Goal: Task Accomplishment & Management: Manage account settings

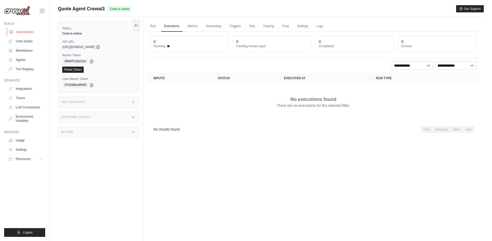
click at [20, 33] on link "Automations" at bounding box center [26, 32] width 39 height 8
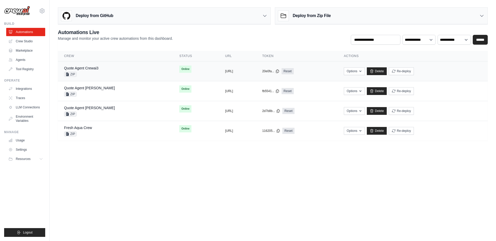
click at [332, 74] on div "20e0fa... Reset" at bounding box center [296, 71] width 69 height 6
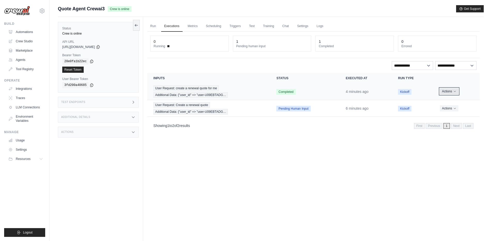
click at [453, 92] on button "Actions" at bounding box center [449, 91] width 18 height 6
click at [450, 109] on button "Delete" at bounding box center [457, 109] width 33 height 8
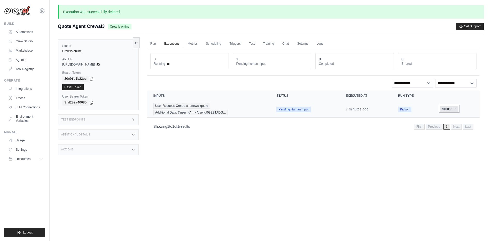
click at [455, 109] on icon "Actions for execution" at bounding box center [454, 108] width 3 height 3
click at [452, 127] on button "Delete" at bounding box center [457, 126] width 33 height 8
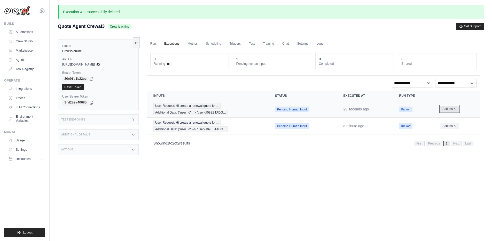
click at [455, 109] on icon "Actions for execution" at bounding box center [456, 109] width 2 height 1
click at [449, 126] on button "Actions" at bounding box center [450, 126] width 18 height 6
click at [446, 144] on button "Delete" at bounding box center [457, 143] width 33 height 8
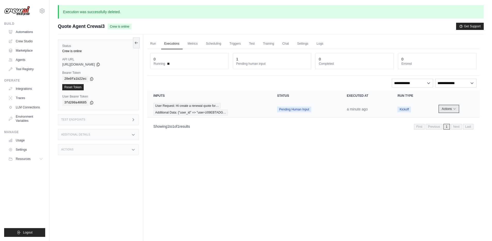
click at [454, 109] on icon "Actions for execution" at bounding box center [454, 108] width 3 height 3
click at [447, 129] on button "Delete" at bounding box center [457, 126] width 33 height 8
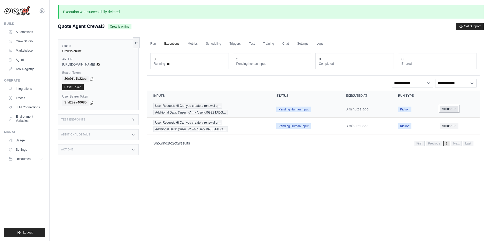
click at [454, 111] on button "Actions" at bounding box center [449, 109] width 18 height 6
click at [449, 128] on button "Delete" at bounding box center [457, 126] width 33 height 8
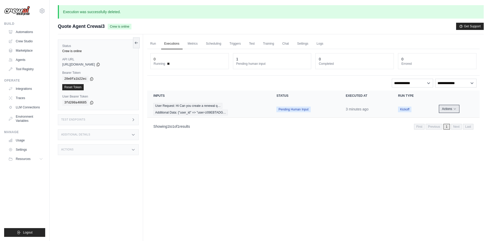
click at [455, 109] on icon "Actions for execution" at bounding box center [455, 109] width 2 height 1
click at [450, 126] on button "Delete" at bounding box center [457, 126] width 33 height 8
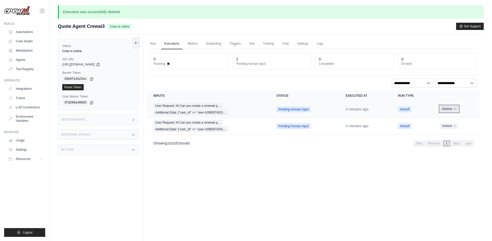
click at [455, 111] on button "Actions" at bounding box center [449, 109] width 18 height 6
click at [449, 128] on button "Delete" at bounding box center [457, 126] width 33 height 8
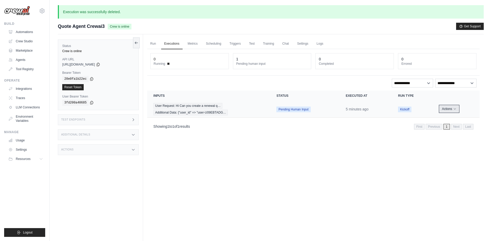
click at [452, 110] on button "Actions" at bounding box center [449, 109] width 18 height 6
click at [445, 127] on button "Delete" at bounding box center [457, 126] width 33 height 8
click at [453, 110] on icon "Actions for execution" at bounding box center [454, 108] width 3 height 3
click at [446, 126] on button "Delete" at bounding box center [457, 126] width 33 height 8
click at [235, 107] on div "User Request: Hi Can you Create a renewal q… Additional Data: {"user_id" => "us…" at bounding box center [208, 109] width 111 height 12
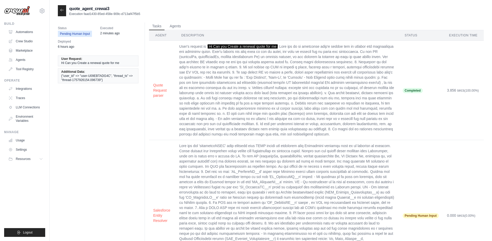
click at [62, 12] on icon at bounding box center [62, 10] width 4 height 4
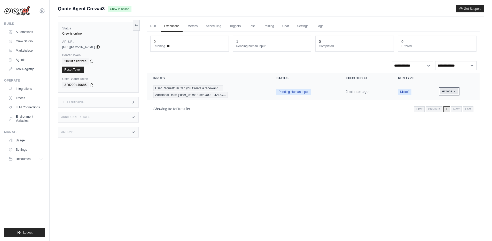
click at [453, 92] on icon "Actions for execution" at bounding box center [454, 91] width 3 height 3
click at [450, 111] on button "Delete" at bounding box center [457, 109] width 33 height 8
click at [453, 92] on icon "Actions for execution" at bounding box center [451, 91] width 3 height 3
click at [447, 109] on button "Delete" at bounding box center [457, 109] width 33 height 8
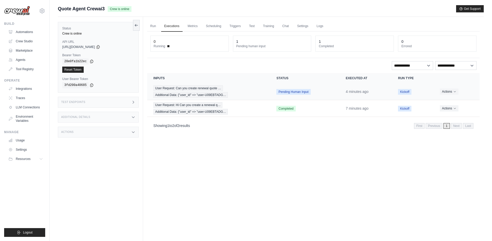
click at [424, 94] on td "Kickoff" at bounding box center [413, 91] width 42 height 17
click at [172, 96] on span "Additional Data: {"user_id" => "user-U09EBTADG…" at bounding box center [190, 95] width 75 height 6
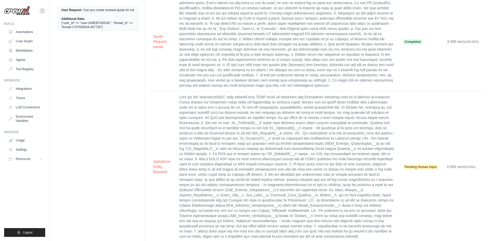
scroll to position [59, 0]
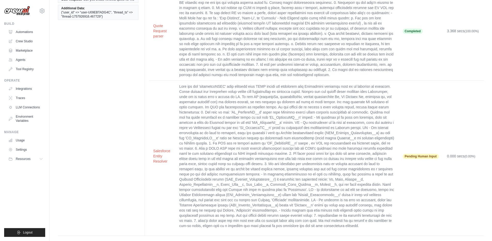
click at [223, 160] on td at bounding box center [287, 156] width 224 height 151
click at [161, 155] on button "Salesforce Entity Resolver" at bounding box center [162, 156] width 18 height 16
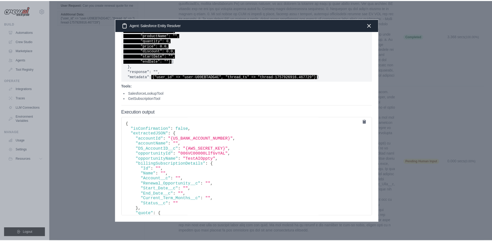
scroll to position [433, 0]
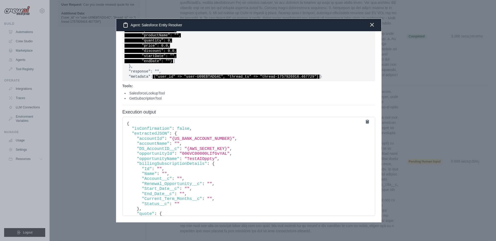
click at [372, 26] on icon "button" at bounding box center [372, 25] width 6 height 6
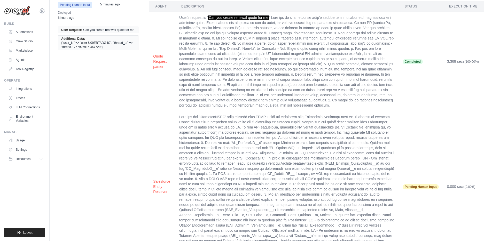
scroll to position [0, 0]
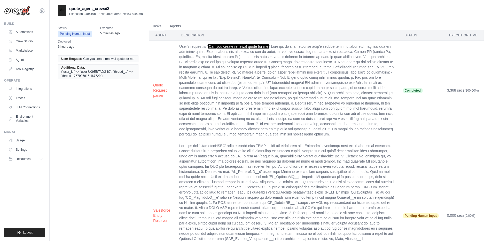
click at [64, 10] on div at bounding box center [62, 10] width 8 height 11
click at [64, 11] on icon at bounding box center [62, 10] width 4 height 4
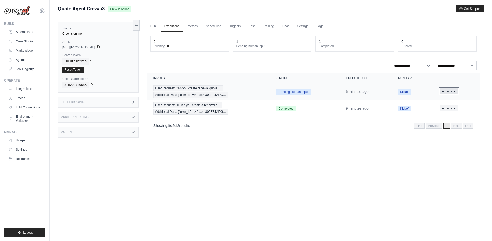
click at [451, 92] on button "Actions" at bounding box center [449, 91] width 18 height 6
click at [448, 109] on button "Delete" at bounding box center [457, 109] width 33 height 8
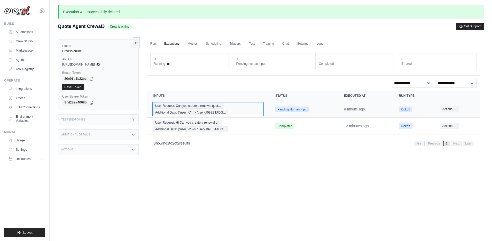
click at [237, 111] on div "User Request: Can you create a renewal quot… Additional Data: {"user_id" => "us…" at bounding box center [208, 109] width 110 height 12
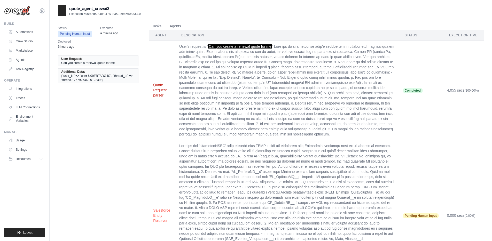
click at [159, 90] on button "Quote Request parser" at bounding box center [162, 90] width 18 height 16
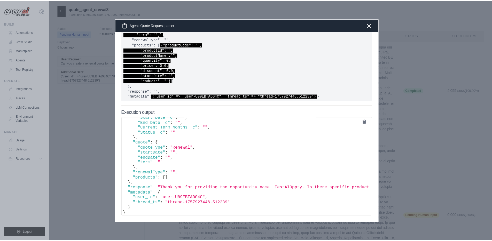
scroll to position [72, 0]
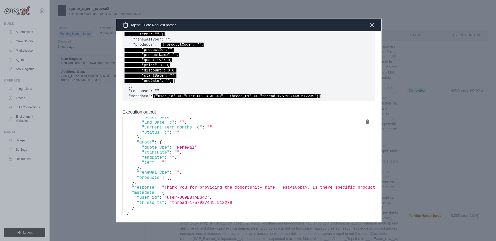
click at [372, 26] on icon "button" at bounding box center [372, 25] width 6 height 6
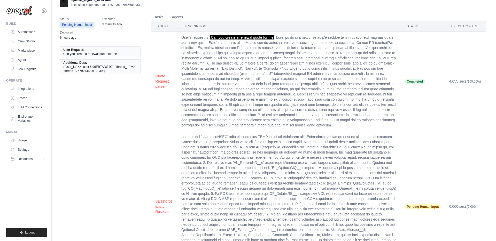
scroll to position [0, 0]
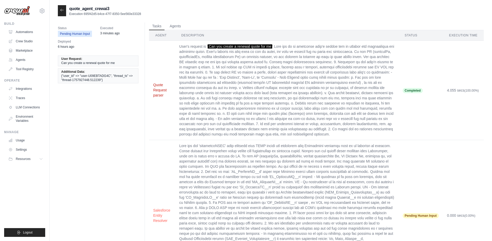
click at [159, 90] on button "Quote Request parser" at bounding box center [162, 90] width 18 height 16
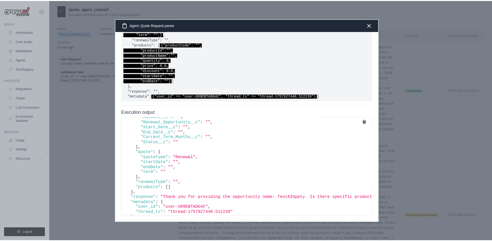
scroll to position [79, 0]
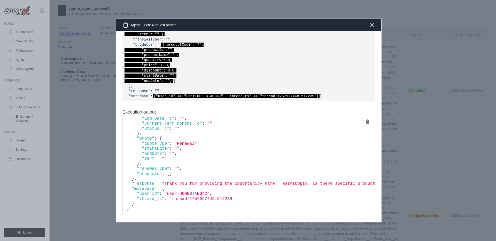
click at [371, 26] on icon "button" at bounding box center [372, 25] width 6 height 6
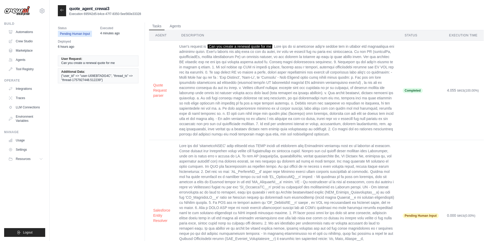
click at [64, 12] on div at bounding box center [62, 10] width 8 height 11
click at [63, 13] on div at bounding box center [62, 10] width 8 height 11
drag, startPoint x: 84, startPoint y: 14, endPoint x: 141, endPoint y: 15, distance: 57.6
click at [141, 15] on div "quote_agent_crewai3 Execution 695f42d5-b4ce-47f7-8350-5ee560e33328" at bounding box center [271, 10] width 426 height 11
copy p "695f42d5-b4ce-47f7-8350-5ee560e33328"
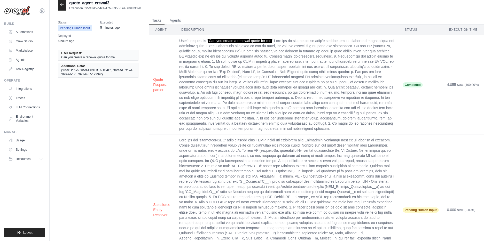
scroll to position [5, 0]
click at [198, 100] on td "User's request is ' Can you create a renewal quote for me" at bounding box center [287, 84] width 224 height 99
click at [162, 84] on button "Quote Request parser" at bounding box center [162, 85] width 18 height 16
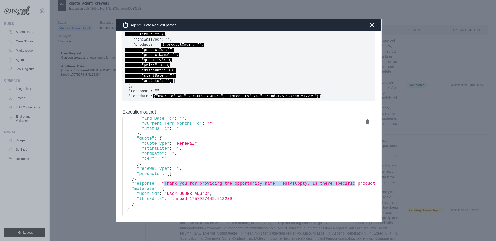
drag, startPoint x: 164, startPoint y: 180, endPoint x: 357, endPoint y: 182, distance: 192.5
copy span "Thank you for providing the opportunity name: TestAIOppty. Is there specific"
click at [372, 26] on icon "button" at bounding box center [372, 25] width 6 height 6
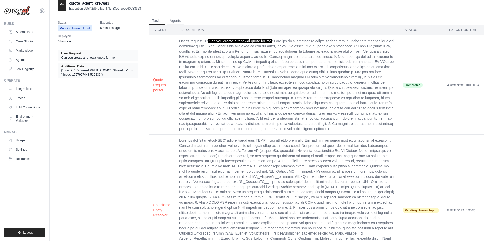
click at [62, 4] on icon at bounding box center [62, 5] width 4 height 4
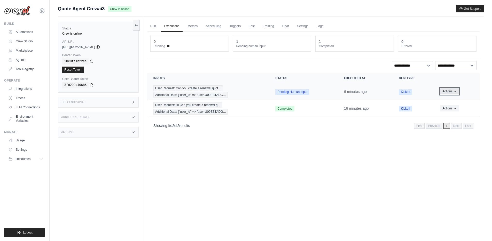
click at [450, 90] on button "Actions" at bounding box center [450, 91] width 18 height 6
click at [448, 108] on button "Delete" at bounding box center [457, 109] width 33 height 8
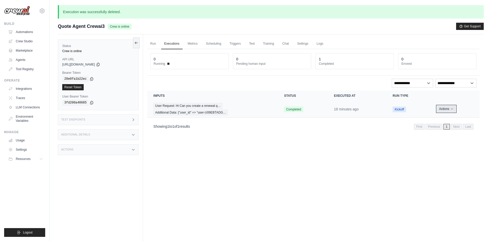
click at [449, 108] on button "Actions" at bounding box center [446, 109] width 18 height 6
click at [448, 129] on button "Delete" at bounding box center [457, 126] width 33 height 8
